Goal: Transaction & Acquisition: Book appointment/travel/reservation

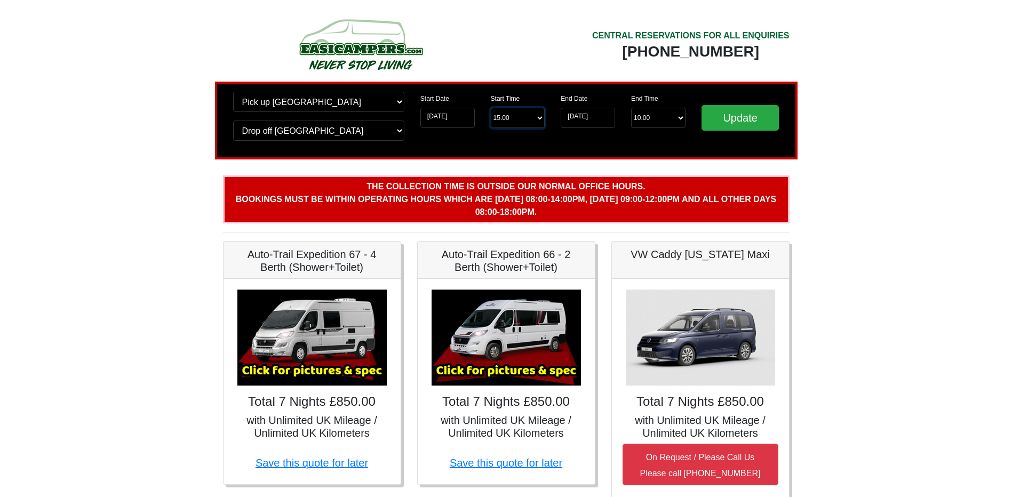
click at [530, 115] on select "Start Time 15.00 -------- 11.00 am (Saturday & Sunday Only) 12.00 pm (Saturday)…" at bounding box center [518, 118] width 54 height 20
click at [491, 108] on select "Start Time 15.00 -------- 11.00 am (Saturday & Sunday Only) 12.00 pm (Saturday)…" at bounding box center [518, 118] width 54 height 20
drag, startPoint x: 517, startPoint y: 116, endPoint x: 517, endPoint y: 130, distance: 13.9
click at [517, 116] on select "Start Time 15.00 -------- 11.00 am (Saturday & Sunday Only) 12.00 pm (Saturday)…" at bounding box center [518, 118] width 54 height 20
select select "11.00"
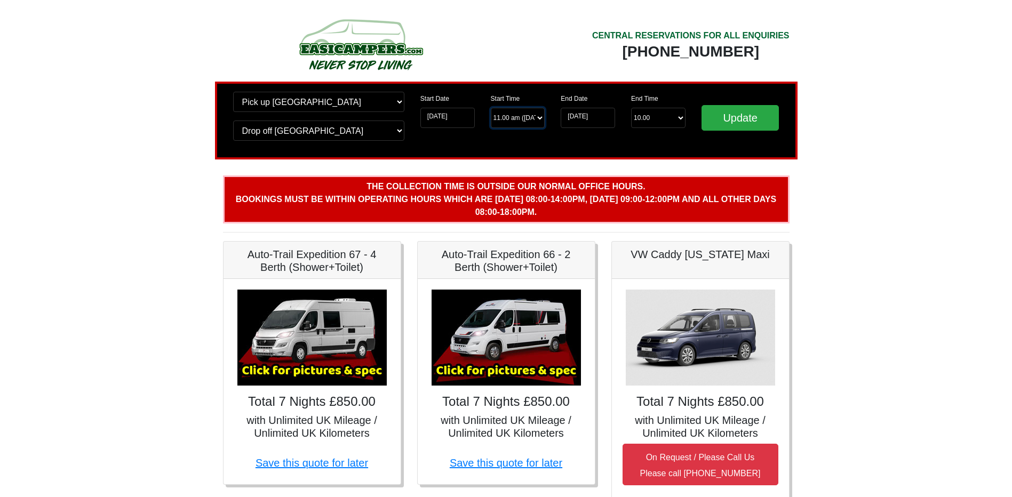
click at [491, 108] on select "Start Time 15.00 -------- 11.00 am (Saturday & Sunday Only) 12.00 pm (Saturday)…" at bounding box center [518, 118] width 54 height 20
click at [725, 122] on input "Update" at bounding box center [740, 118] width 78 height 26
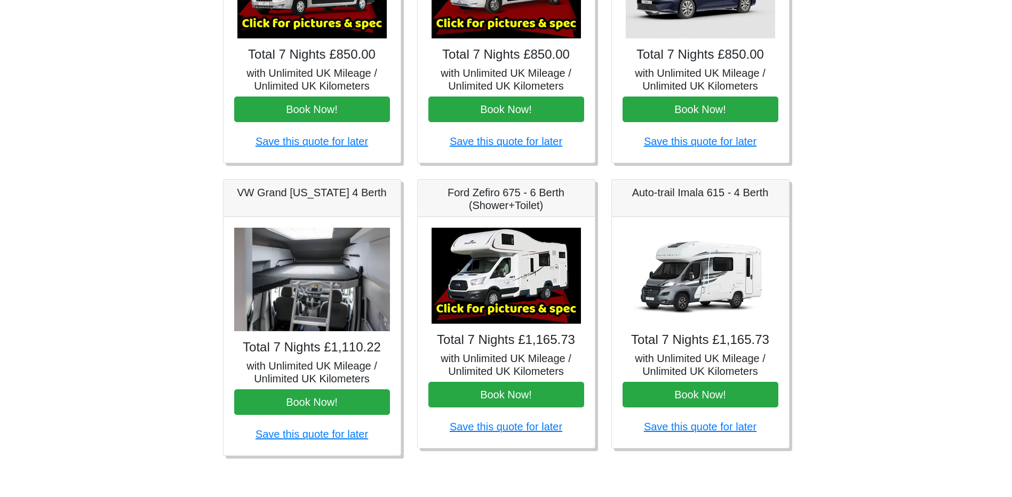
scroll to position [282, 0]
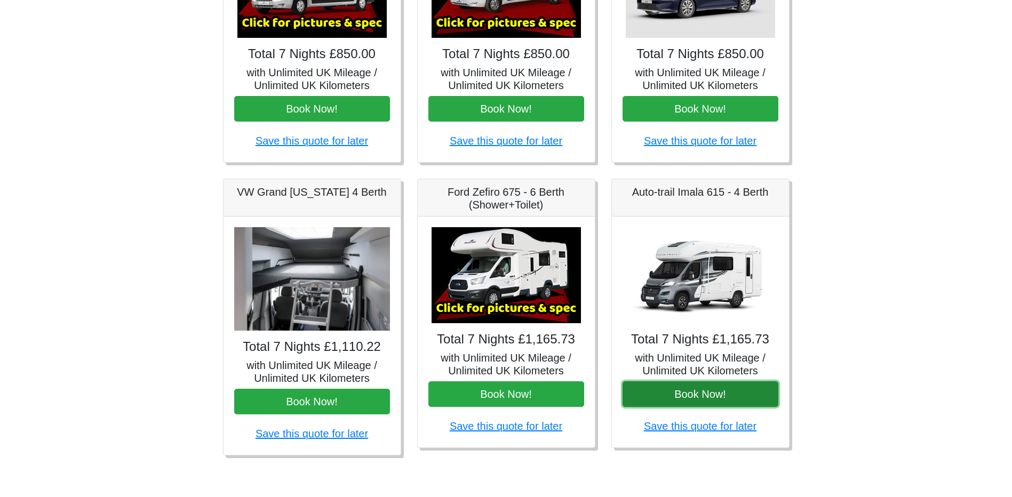
click at [693, 395] on button "Book Now!" at bounding box center [700, 394] width 156 height 26
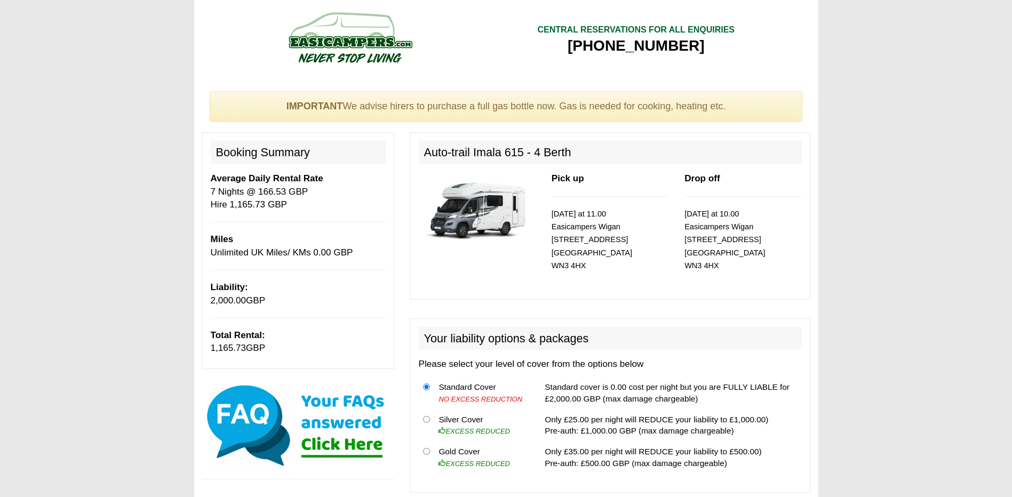
drag, startPoint x: 389, startPoint y: 236, endPoint x: 386, endPoint y: 206, distance: 30.0
click at [386, 206] on div "Booking Summary Average Daily Rental Rate 7 Nights @ 166.53 GBP Hire 1,165.73 G…" at bounding box center [298, 250] width 192 height 236
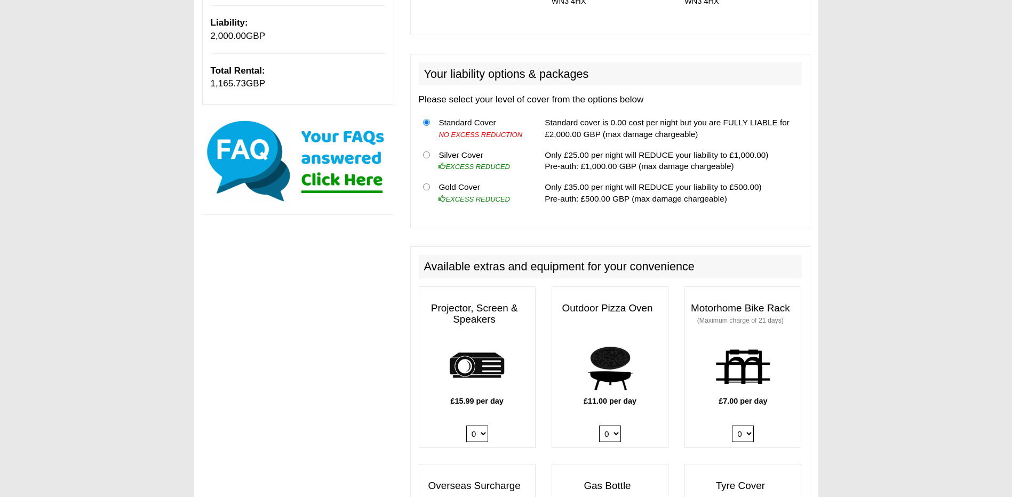
scroll to position [373, 0]
